Goal: Information Seeking & Learning: Learn about a topic

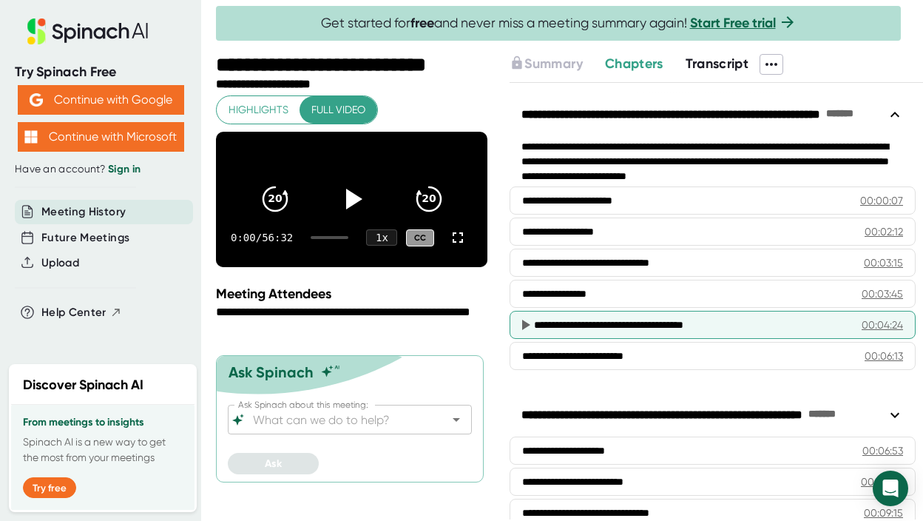
click at [669, 320] on div "**********" at bounding box center [691, 324] width 315 height 15
